Goal: Information Seeking & Learning: Learn about a topic

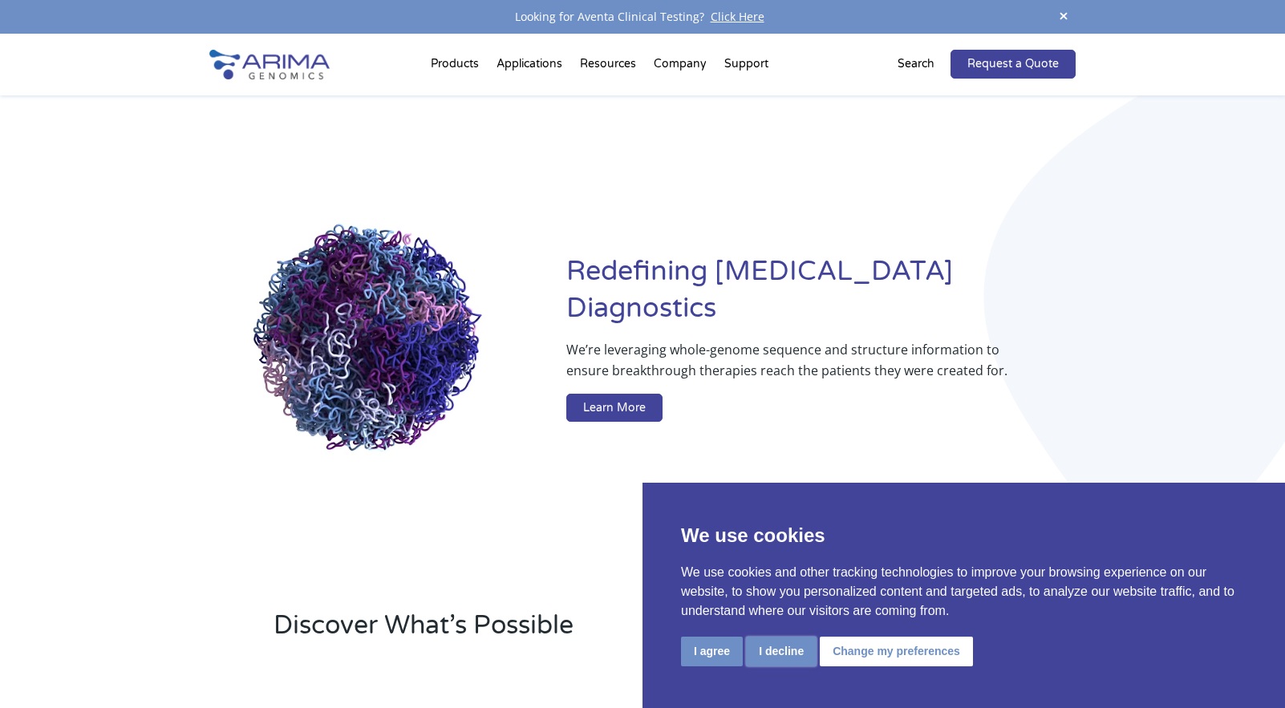
click at [792, 655] on button "I decline" at bounding box center [781, 652] width 71 height 30
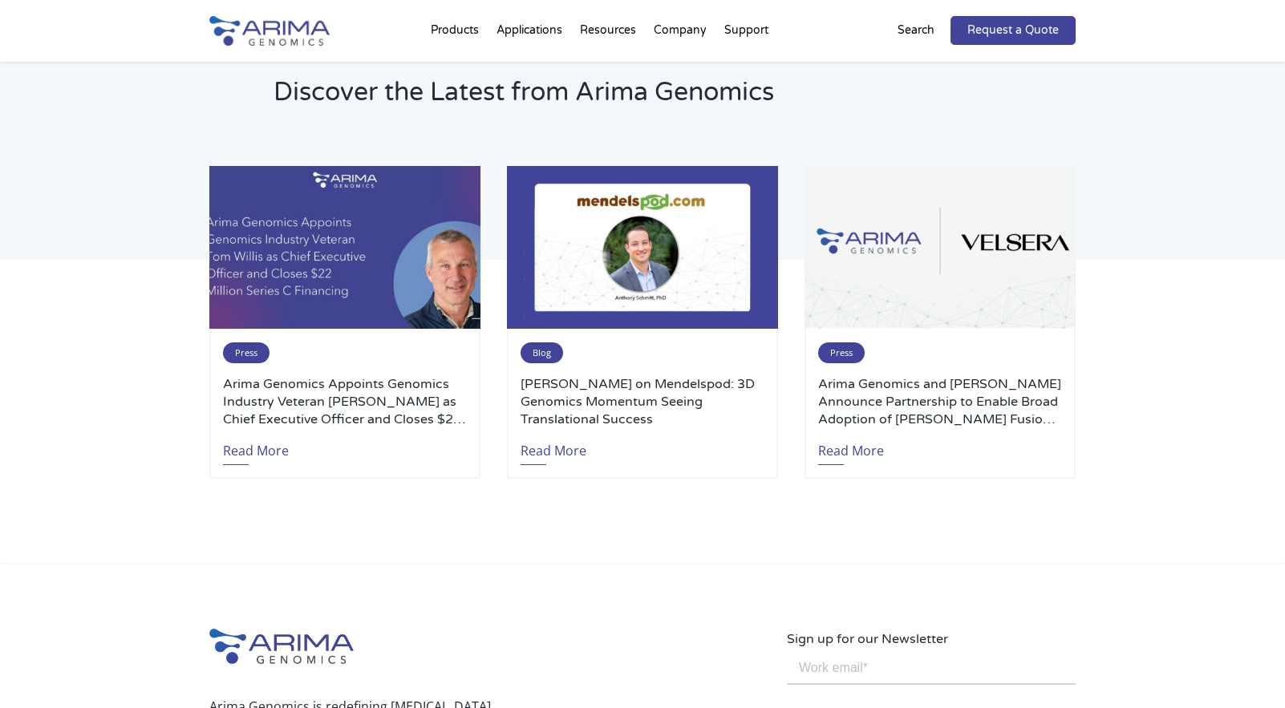
scroll to position [3351, 0]
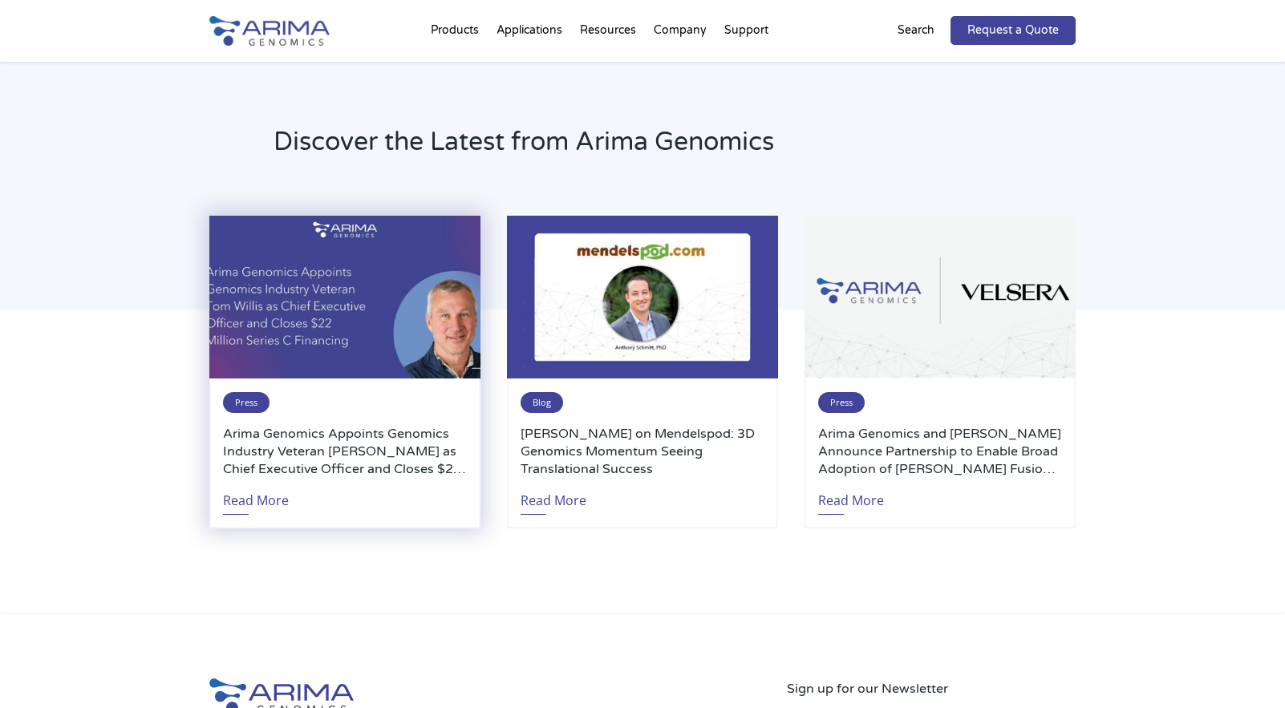
click at [355, 444] on h3 "Arima Genomics Appoints Genomics Industry Veteran Tom Willis as Chief Executive…" at bounding box center [345, 451] width 244 height 53
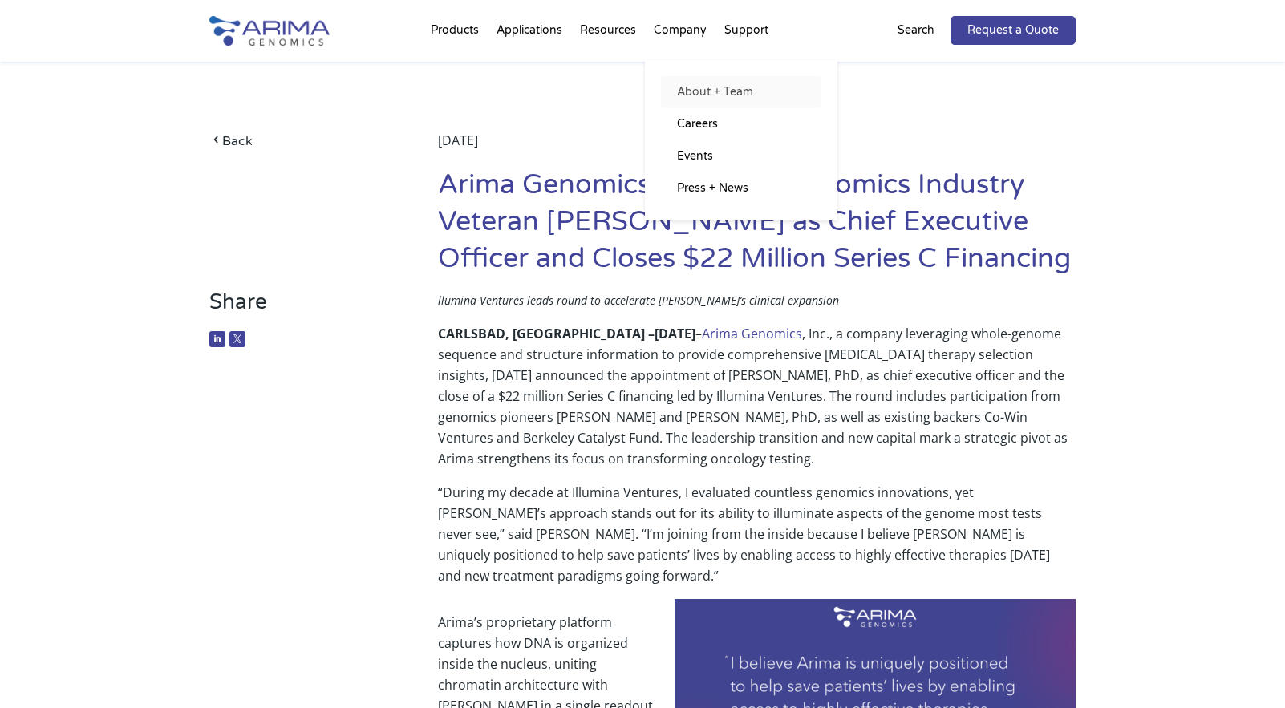
click at [702, 95] on link "About + Team" at bounding box center [741, 92] width 160 height 32
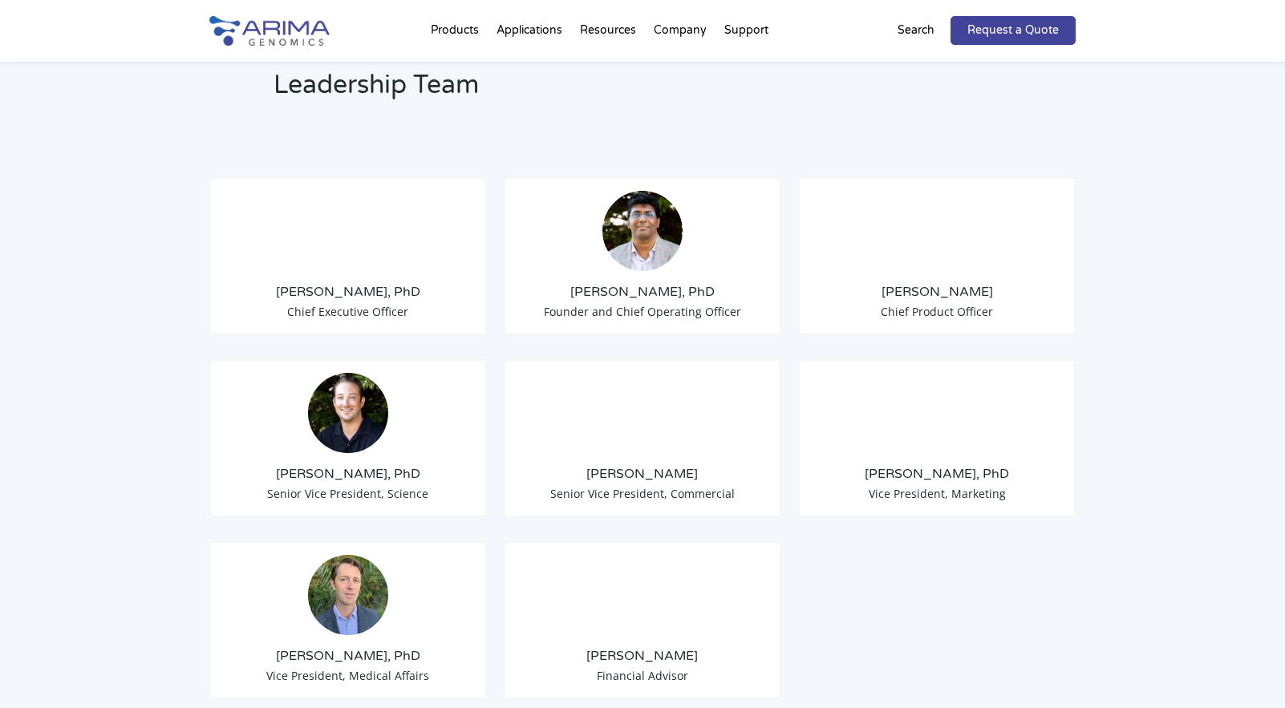
scroll to position [1206, 0]
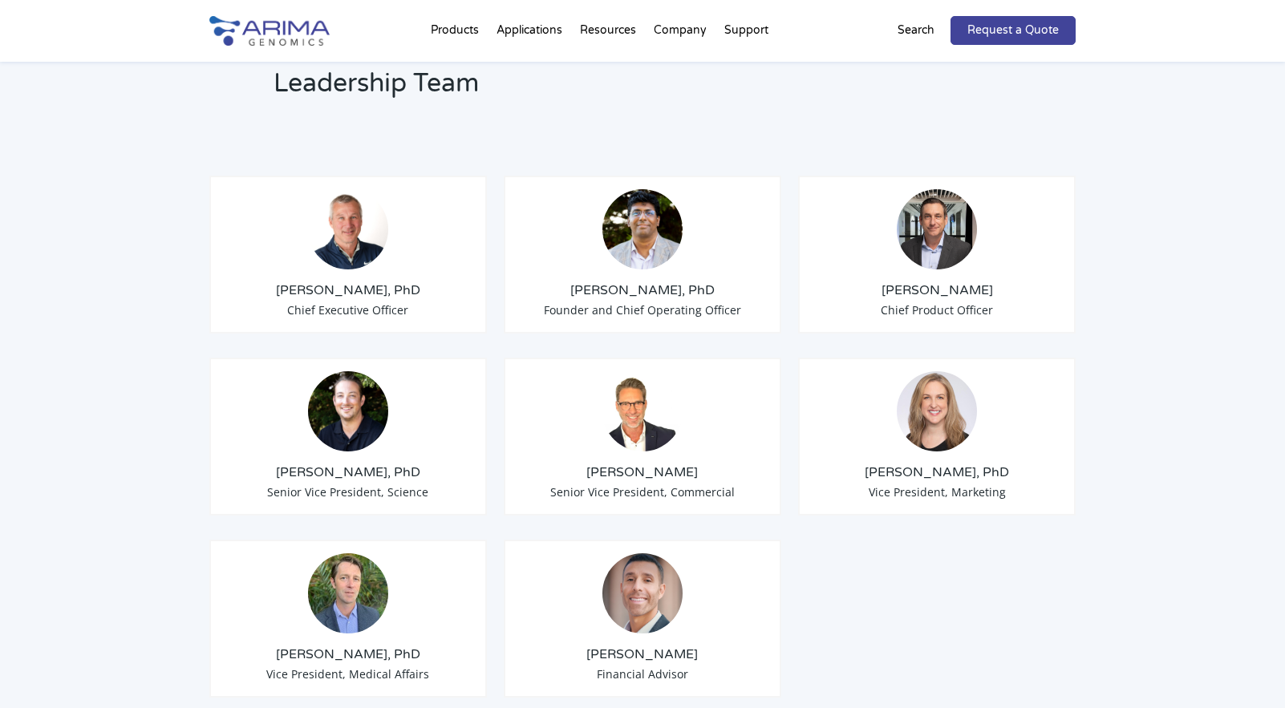
click at [642, 282] on h3 "[PERSON_NAME], PhD" at bounding box center [642, 291] width 250 height 18
click at [638, 220] on img at bounding box center [642, 229] width 80 height 80
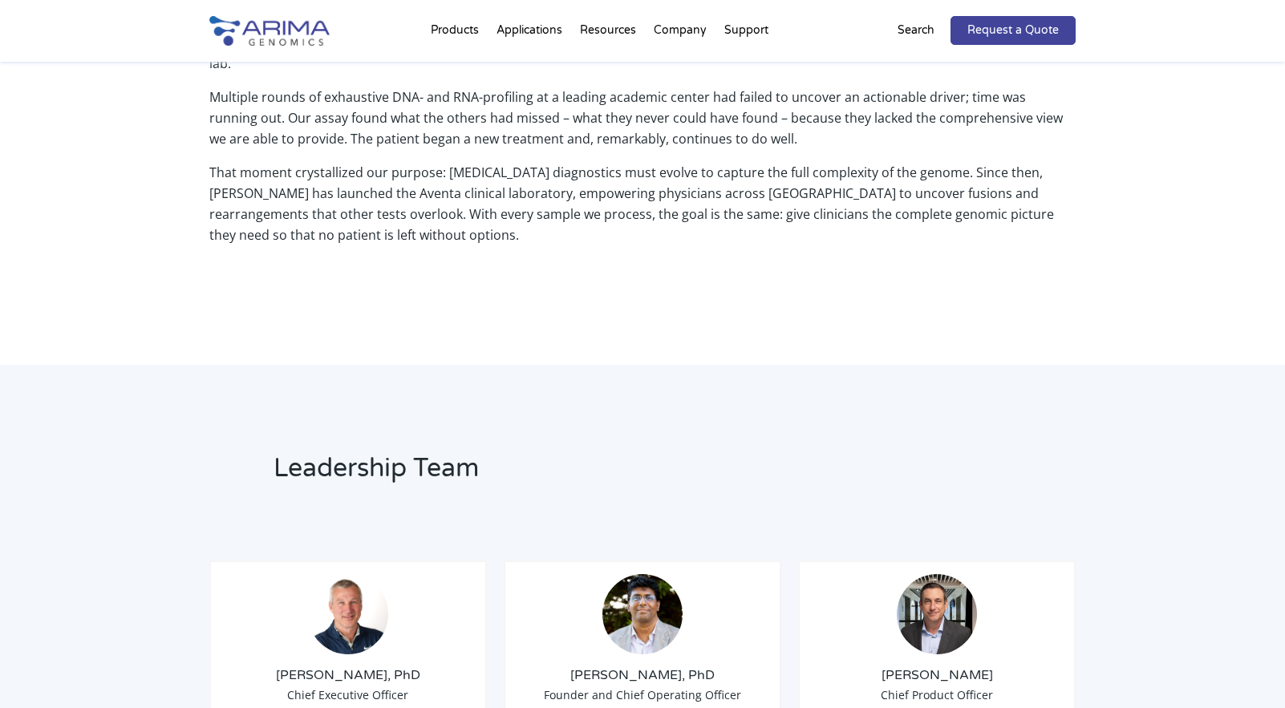
scroll to position [0, 0]
